Goal: Find specific page/section: Find specific page/section

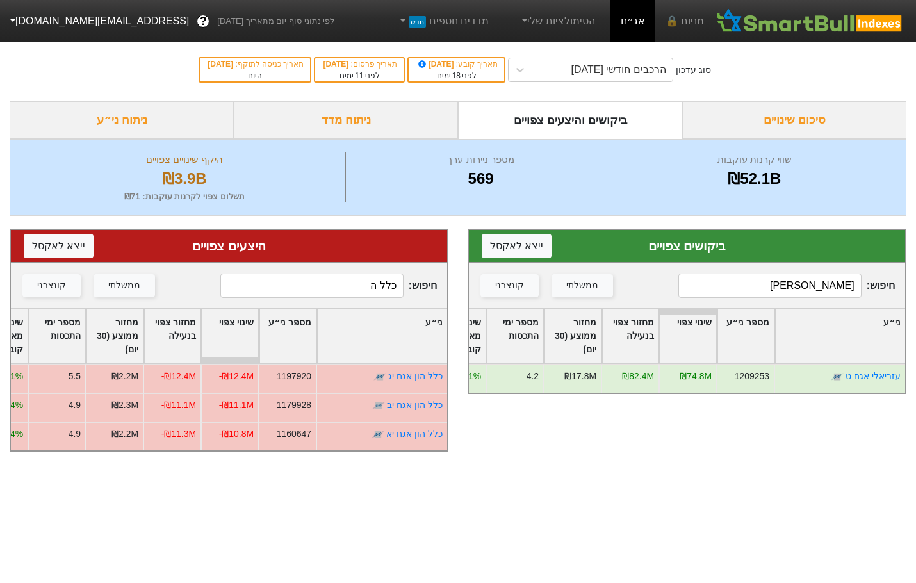
click at [320, 286] on input "כלל ה" at bounding box center [311, 285] width 183 height 24
click at [319, 286] on input "כלל ה" at bounding box center [311, 285] width 183 height 24
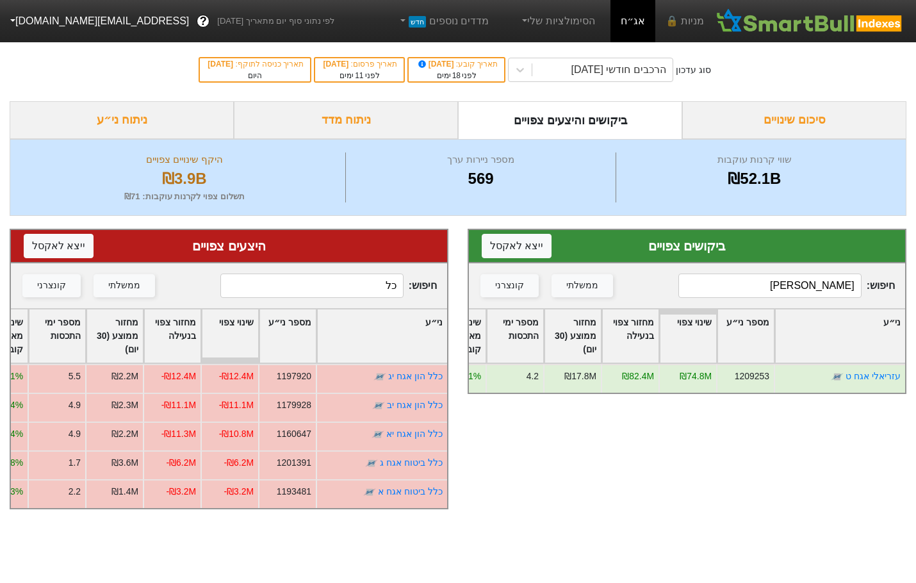
type input "כ"
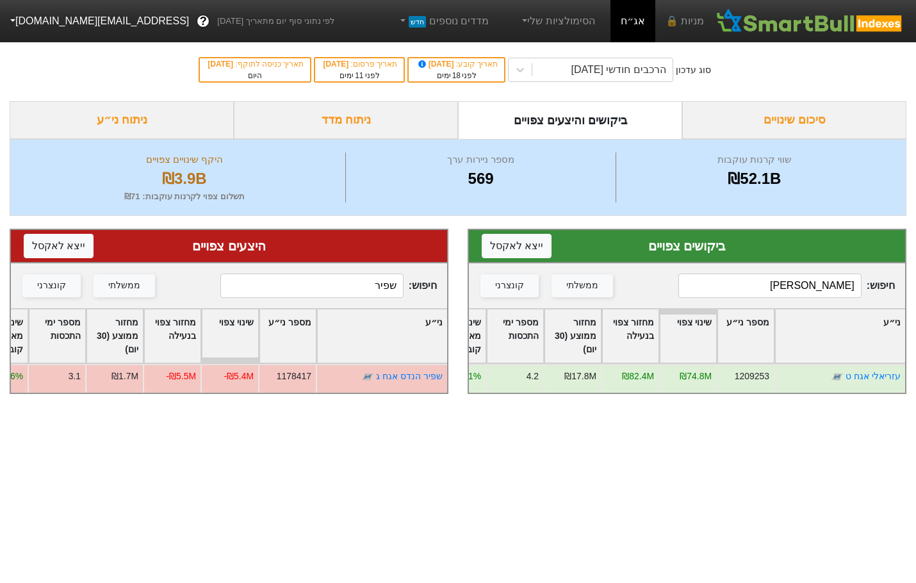
click at [364, 290] on input "שפיר" at bounding box center [311, 285] width 183 height 24
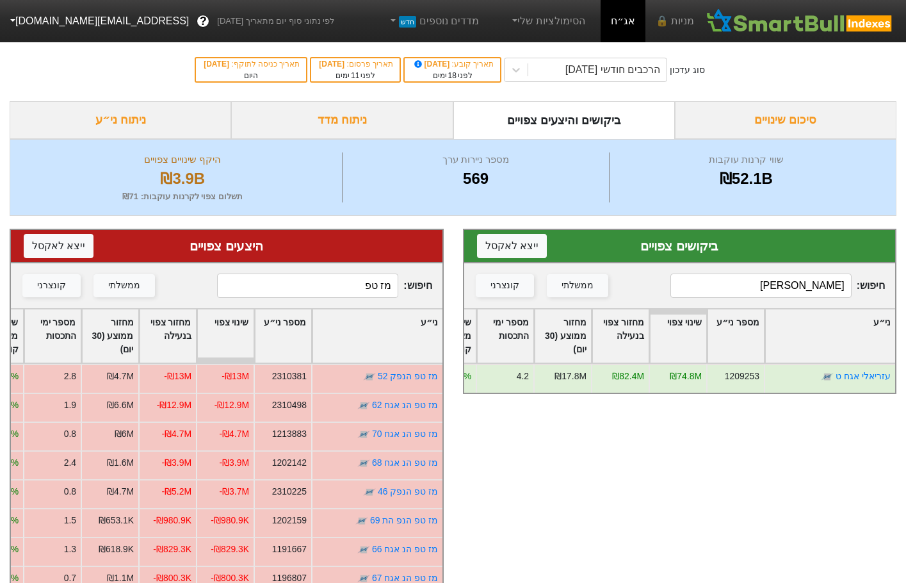
type input "מז טפ"
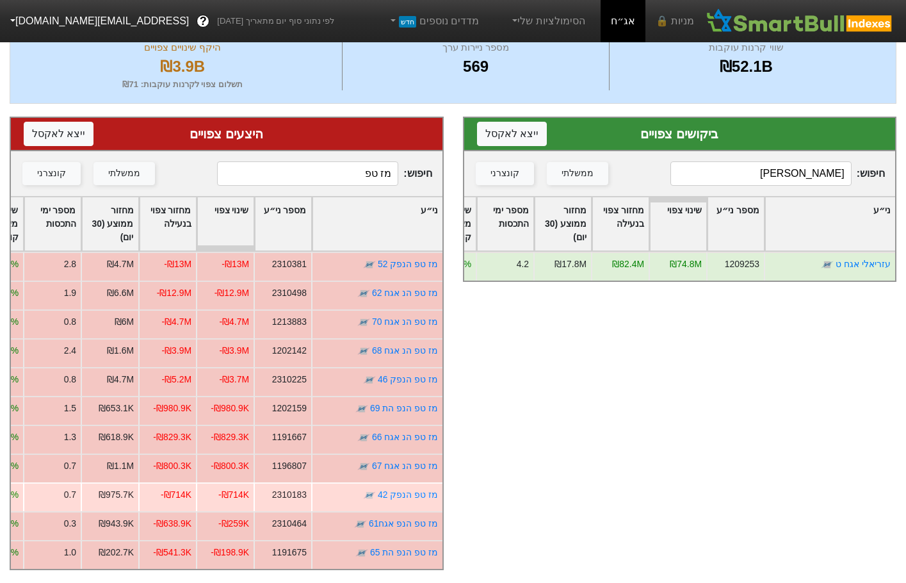
scroll to position [122, 0]
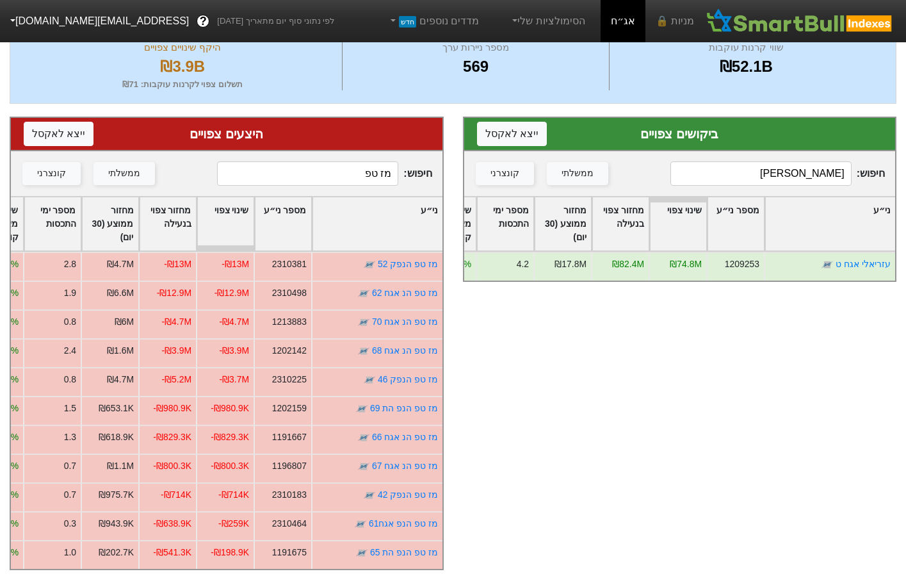
click at [760, 161] on input "[PERSON_NAME]" at bounding box center [761, 173] width 181 height 24
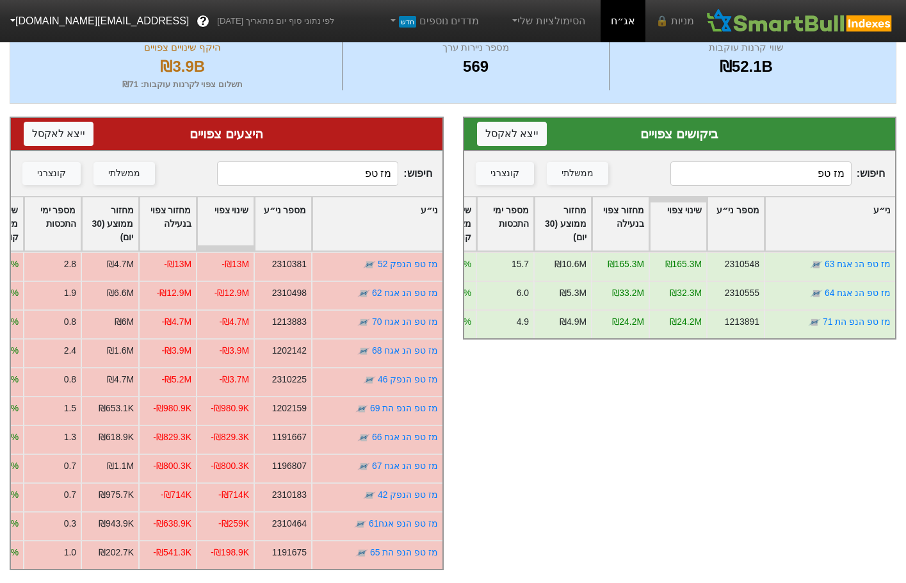
type input "מז טפ"
